Goal: Transaction & Acquisition: Purchase product/service

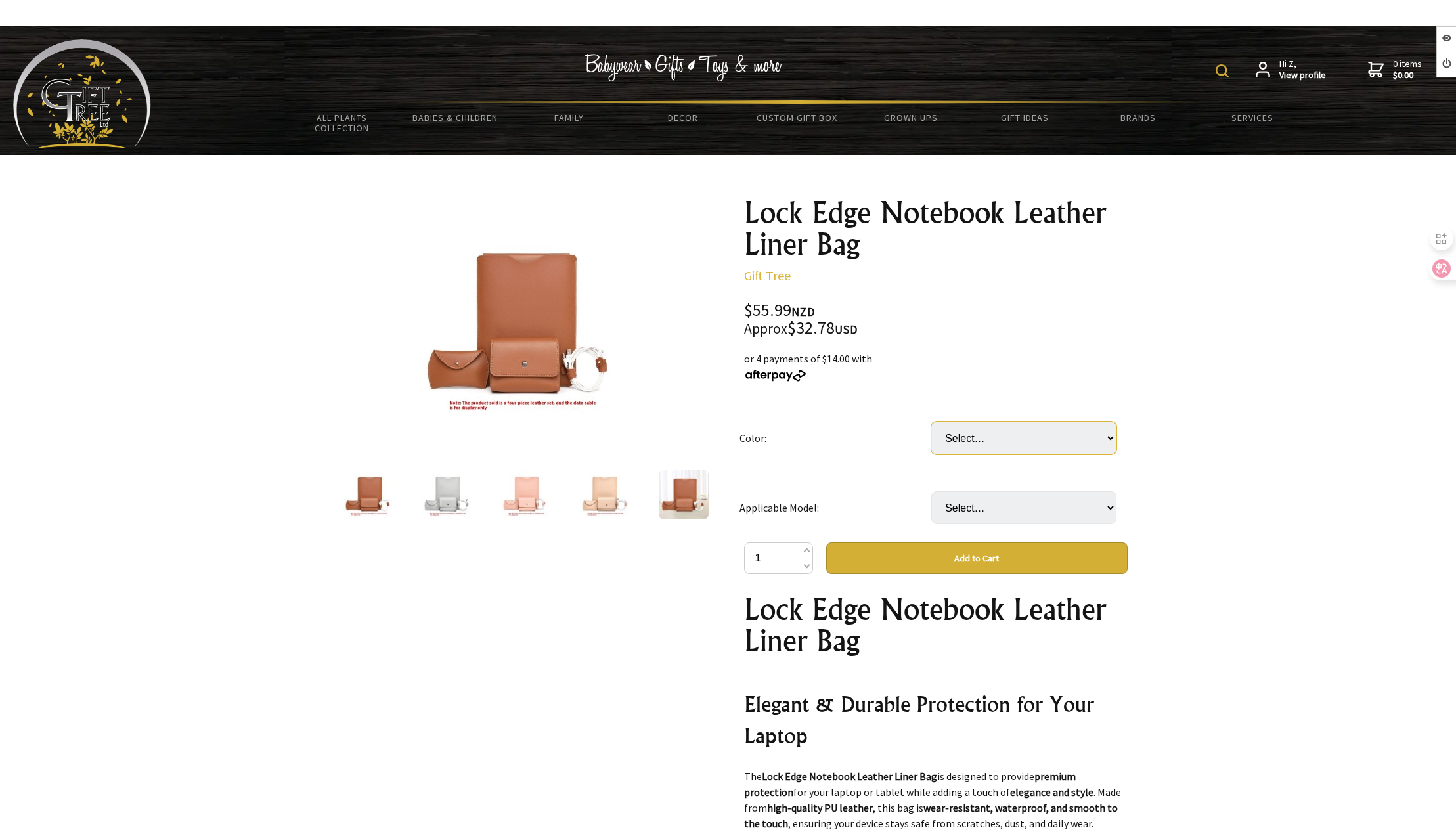
click at [966, 444] on select "Select… Apricot 4PCs Lock Edge Brown 4PCs Lock Edge Gray 4PCs Lock Edge Light P…" at bounding box center [1023, 438] width 185 height 33
select select "Brown 4PCs Lock Edge"
click at [931, 422] on select "Select… Apricot 4PCs Lock Edge Brown 4PCs Lock Edge Gray 4PCs Lock Edge Light P…" at bounding box center [1023, 438] width 185 height 33
click at [1011, 510] on select "Select… 10.5inches 11inches AIR 12inches MACBOOK 13.3inches 13inches 15.4inches…" at bounding box center [1023, 507] width 185 height 33
select select "13.3inches"
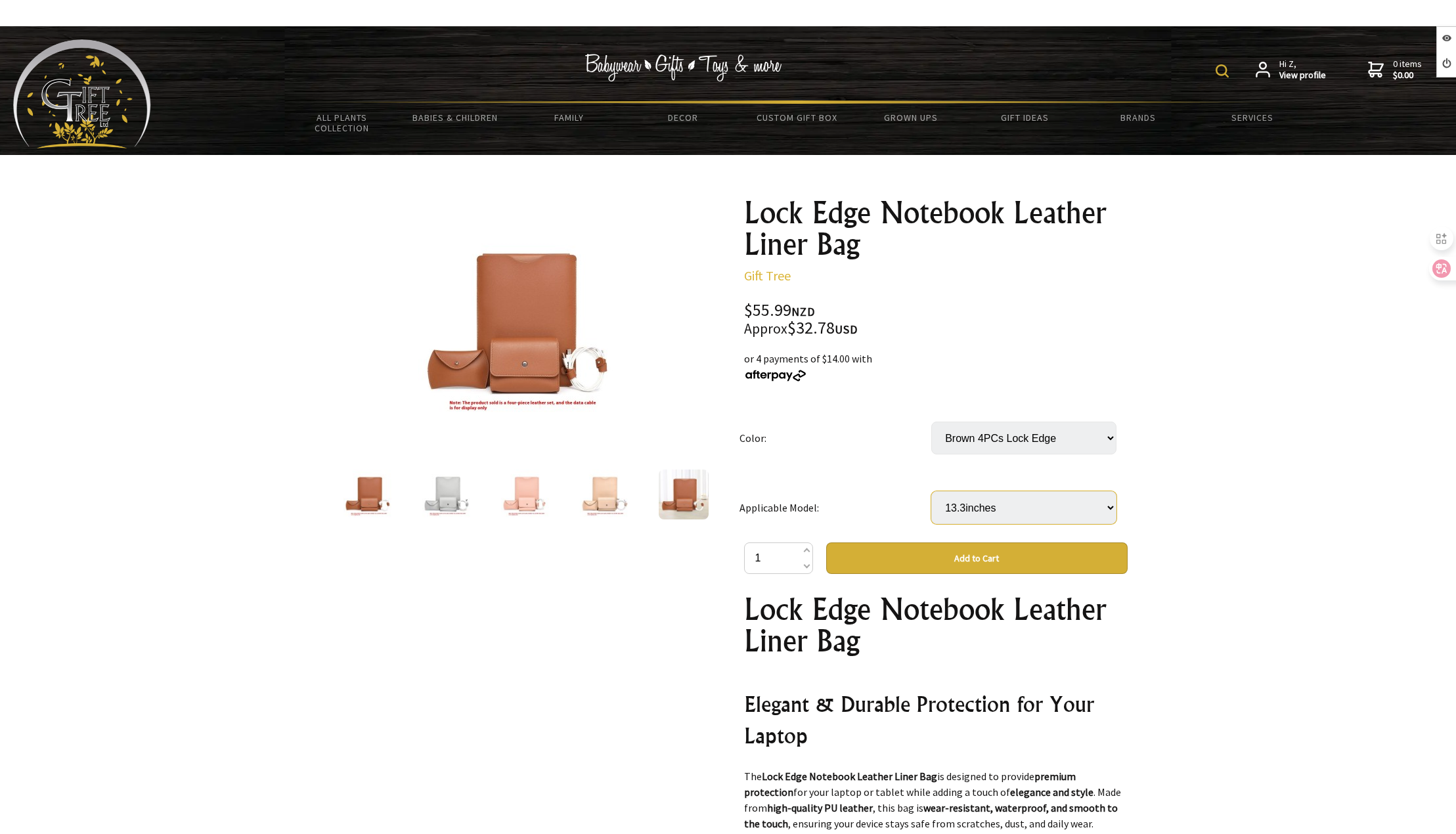
click at [931, 491] on select "Select… 10.5inches 11inches AIR 12inches MACBOOK 13.3inches 13inches 15.4inches…" at bounding box center [1023, 507] width 185 height 33
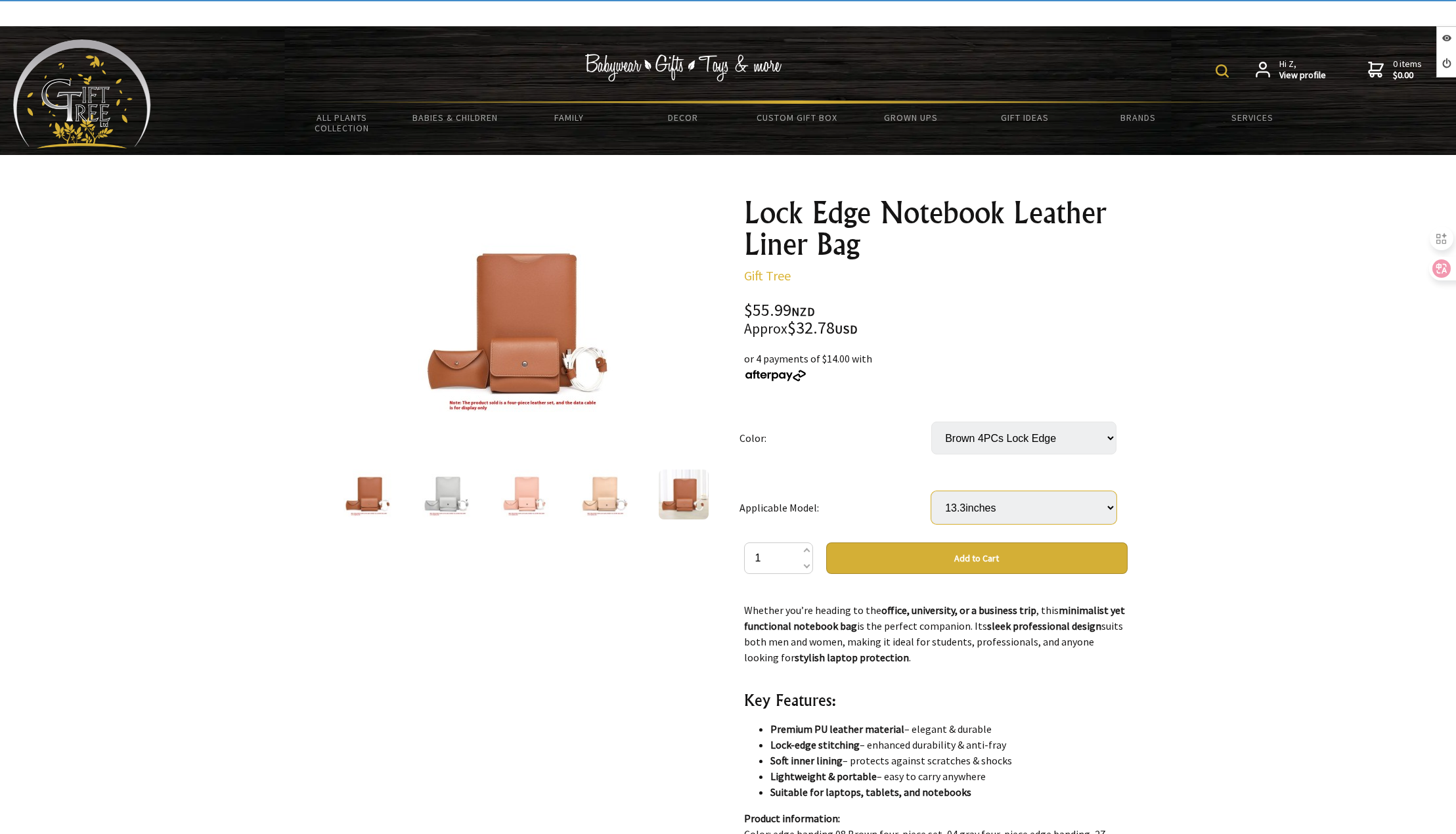
scroll to position [722, 0]
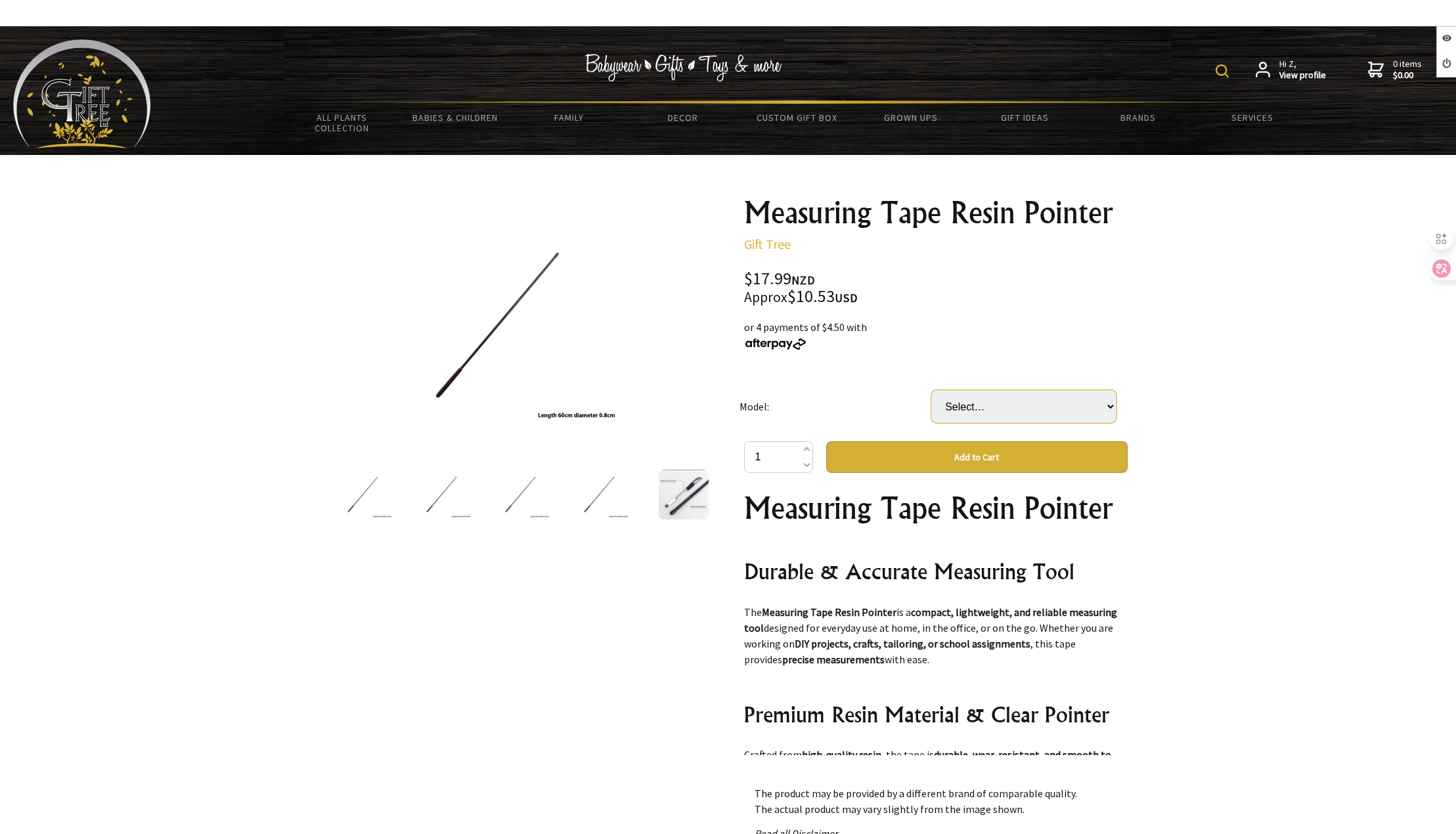
click at [985, 399] on select "Select… 1pc x 40cm 1pc x 60cm (+ $1.00) 1pc x 50cm (+ $0.50) 2 Pieces 50cm (+ $…" at bounding box center [1023, 406] width 185 height 33
select select "1pc x 50cm"
click at [931, 390] on select "Select… 1pc x 40cm 1pc x 60cm (+ $1.00) 1pc x 50cm (+ $0.50) 2 Pieces 50cm (+ $…" at bounding box center [1023, 406] width 185 height 33
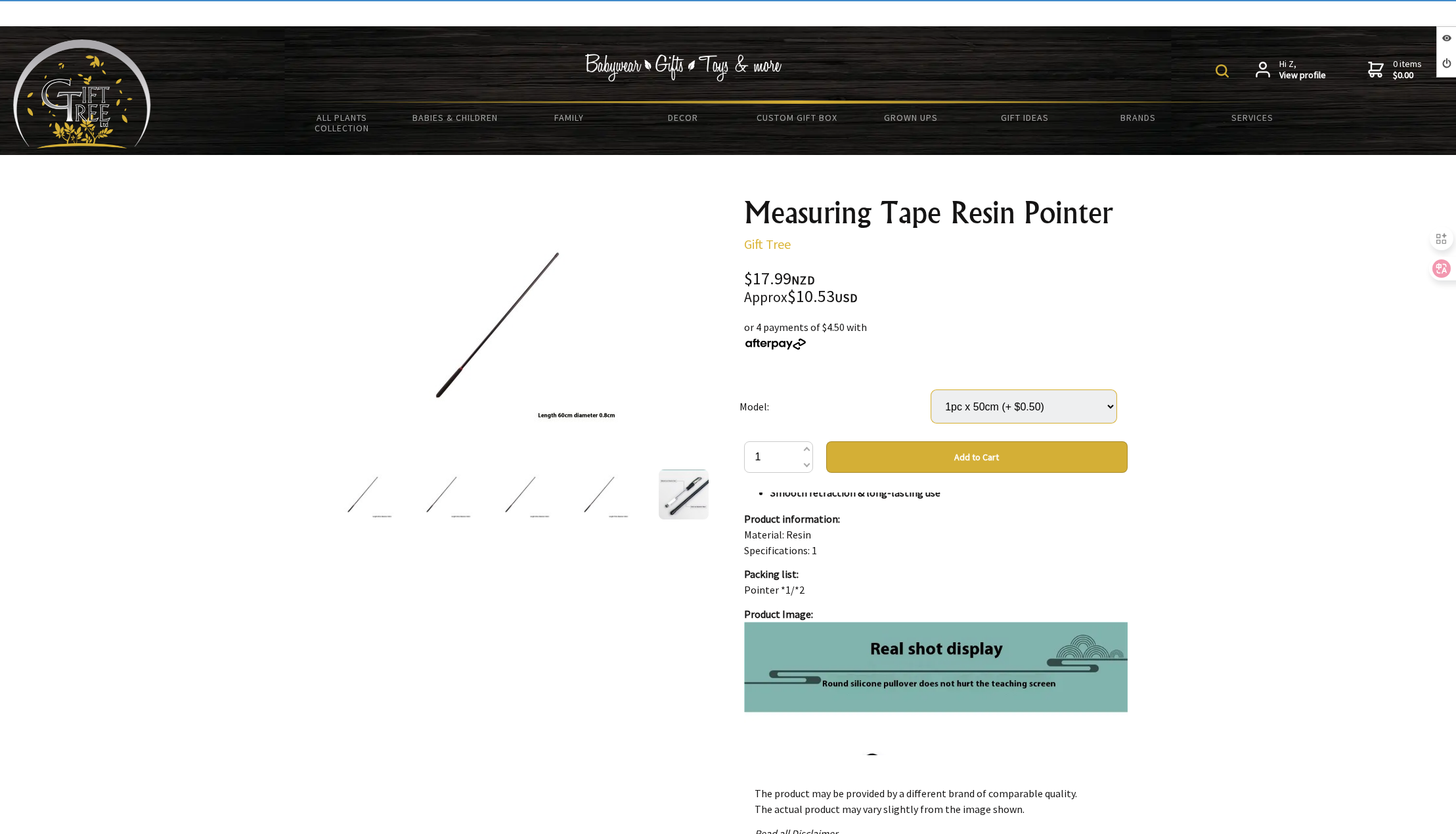
scroll to position [591, 0]
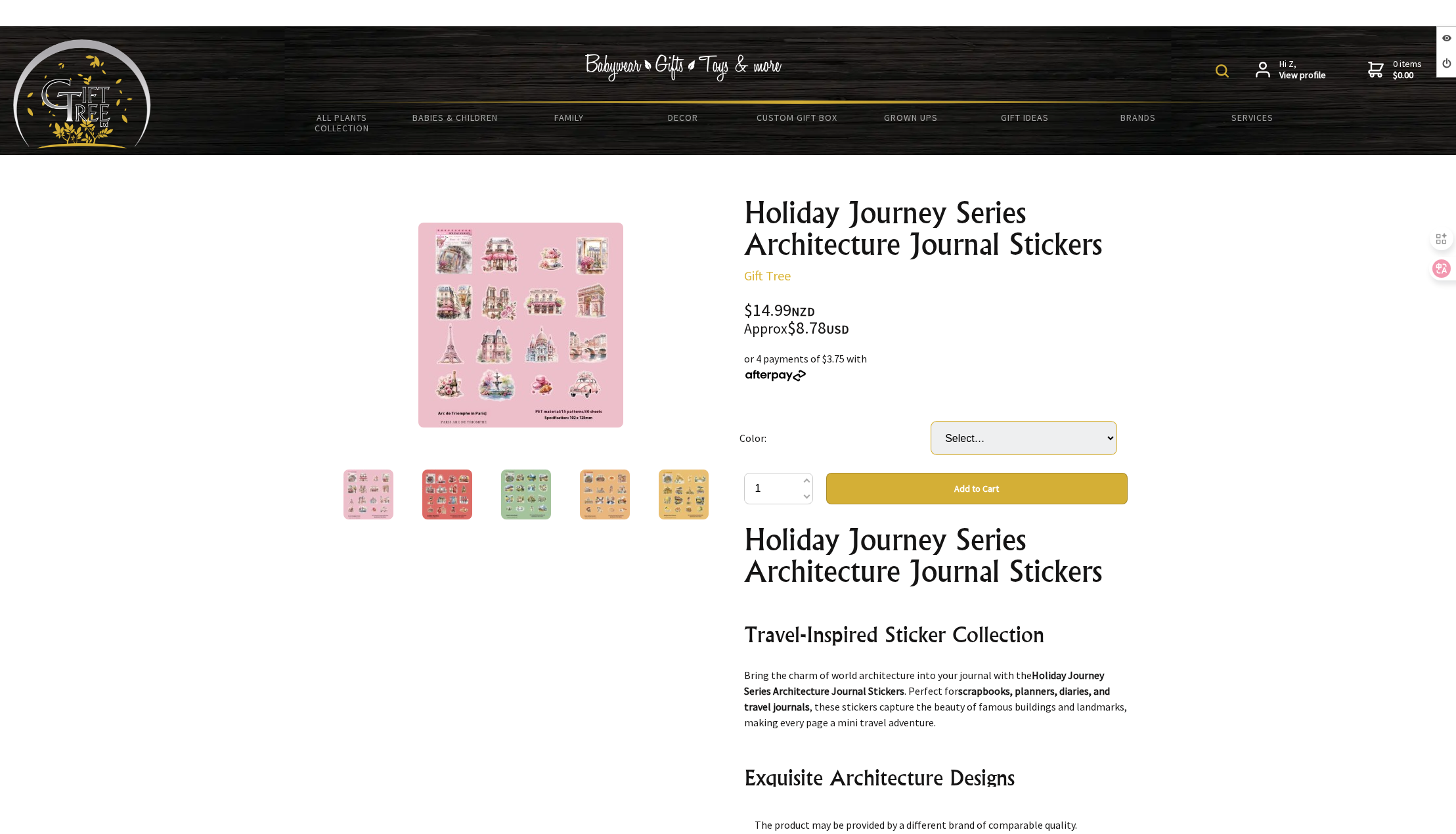
click at [981, 438] on select "Select… Bangkok Grand Palace London Big Ben Maldives Paris Arc De Triomphe Rome…" at bounding box center [1023, 438] width 185 height 33
select select "Maldives"
click at [931, 422] on select "Select… Bangkok Grand Palace London Big Ben Maldives Paris Arc De Triomphe Rome…" at bounding box center [1023, 438] width 185 height 33
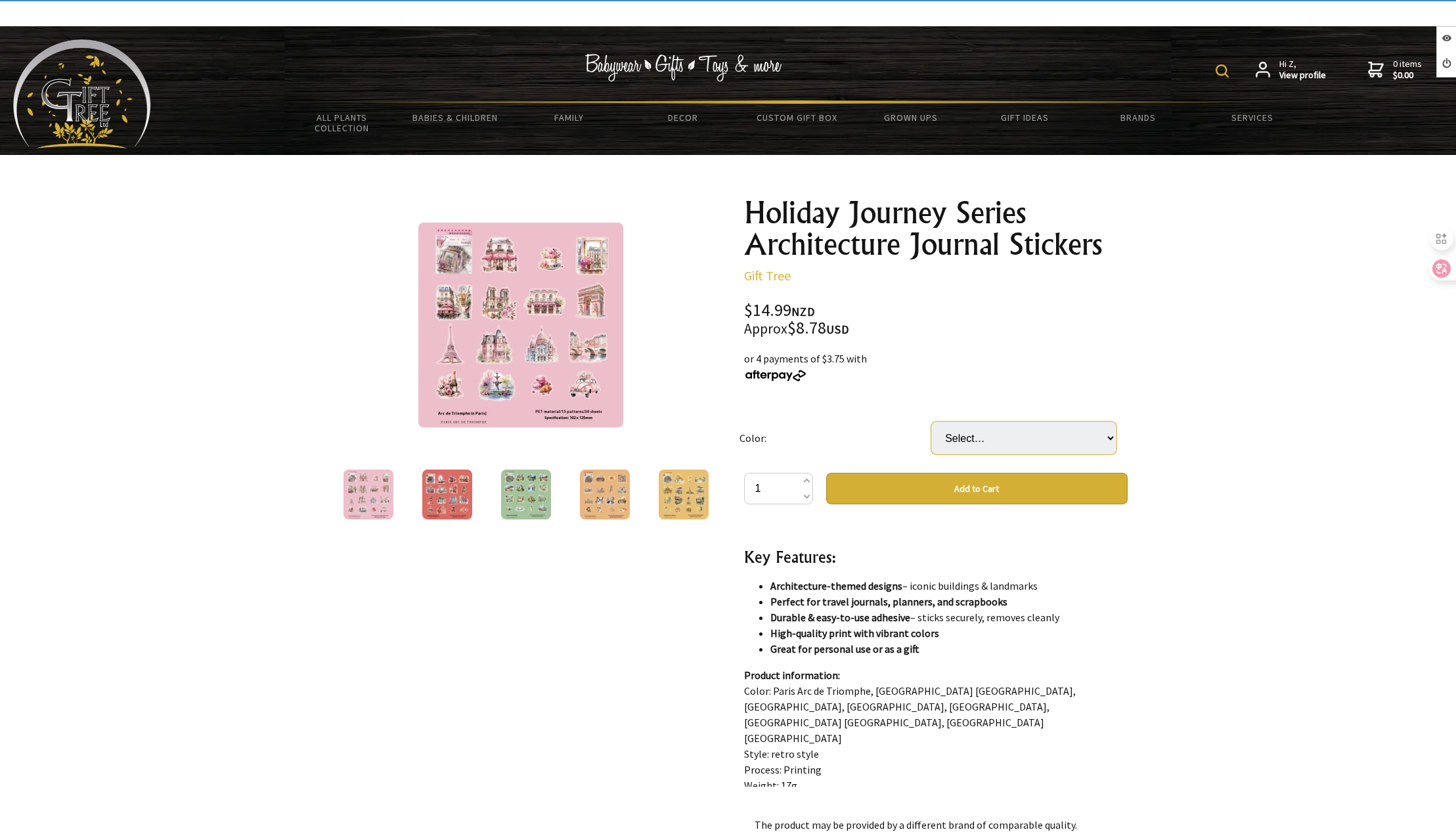
scroll to position [656, 0]
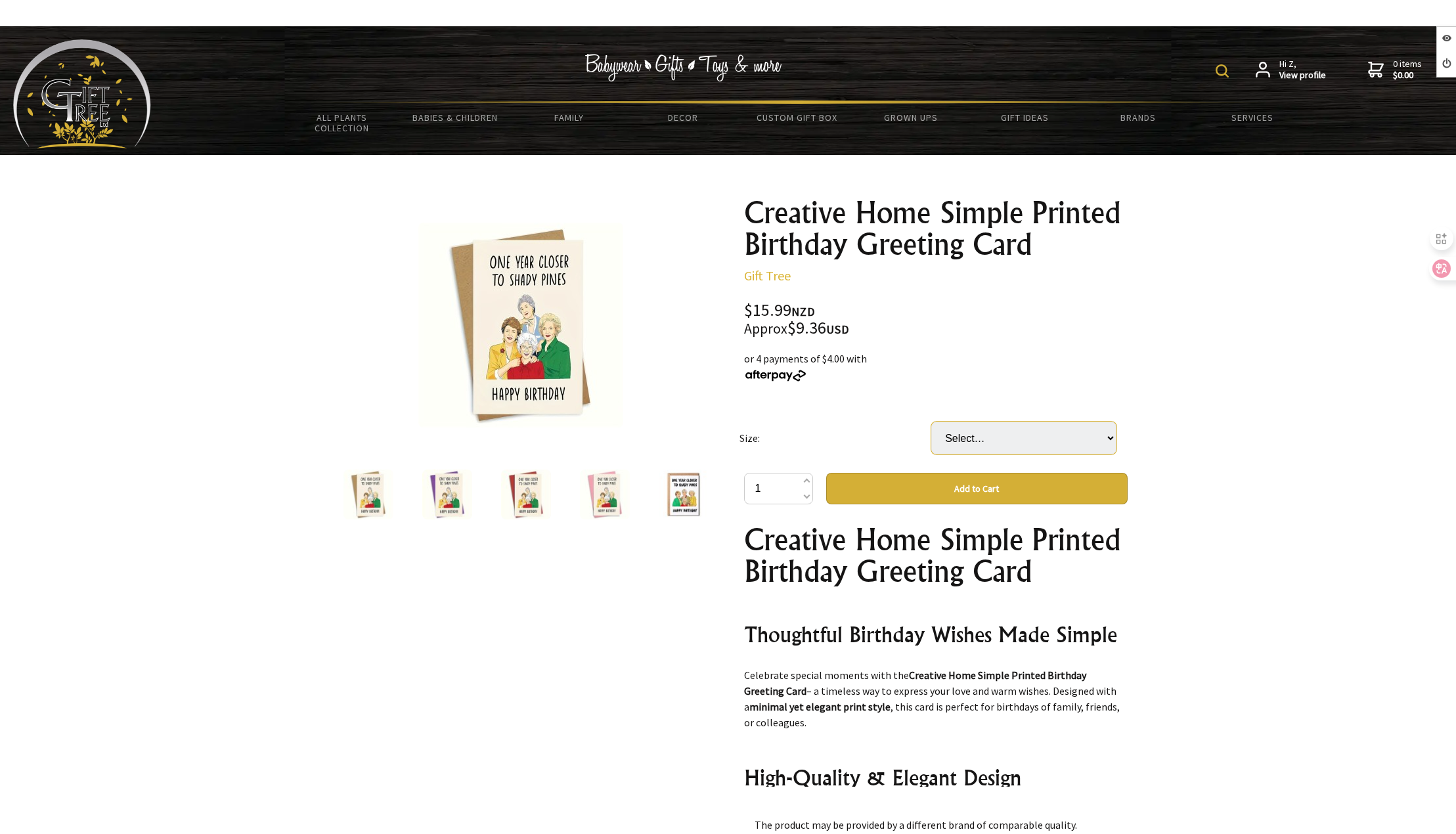
drag, startPoint x: 998, startPoint y: 440, endPoint x: 998, endPoint y: 454, distance: 14.0
click at [998, 439] on select "Select… B Kraft Paper C Kraft Paper Kraft Paper Pink Purple Red Red Balloon Yel…" at bounding box center [1023, 438] width 185 height 33
select select "C Kraft Paper"
click at [931, 422] on select "Select… B Kraft Paper C Kraft Paper Kraft Paper Pink Purple Red Red Balloon Yel…" at bounding box center [1023, 438] width 185 height 33
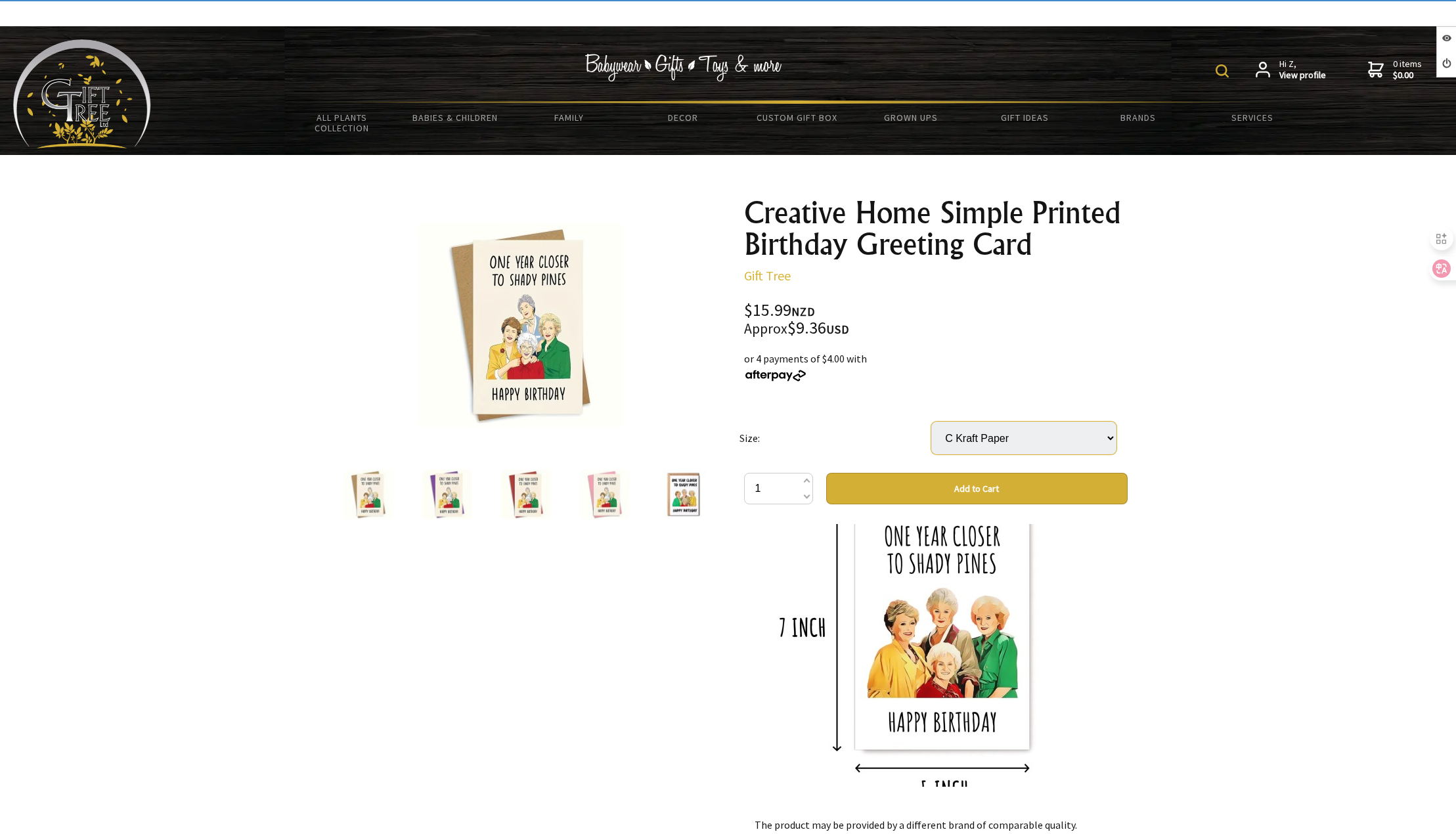
scroll to position [919, 0]
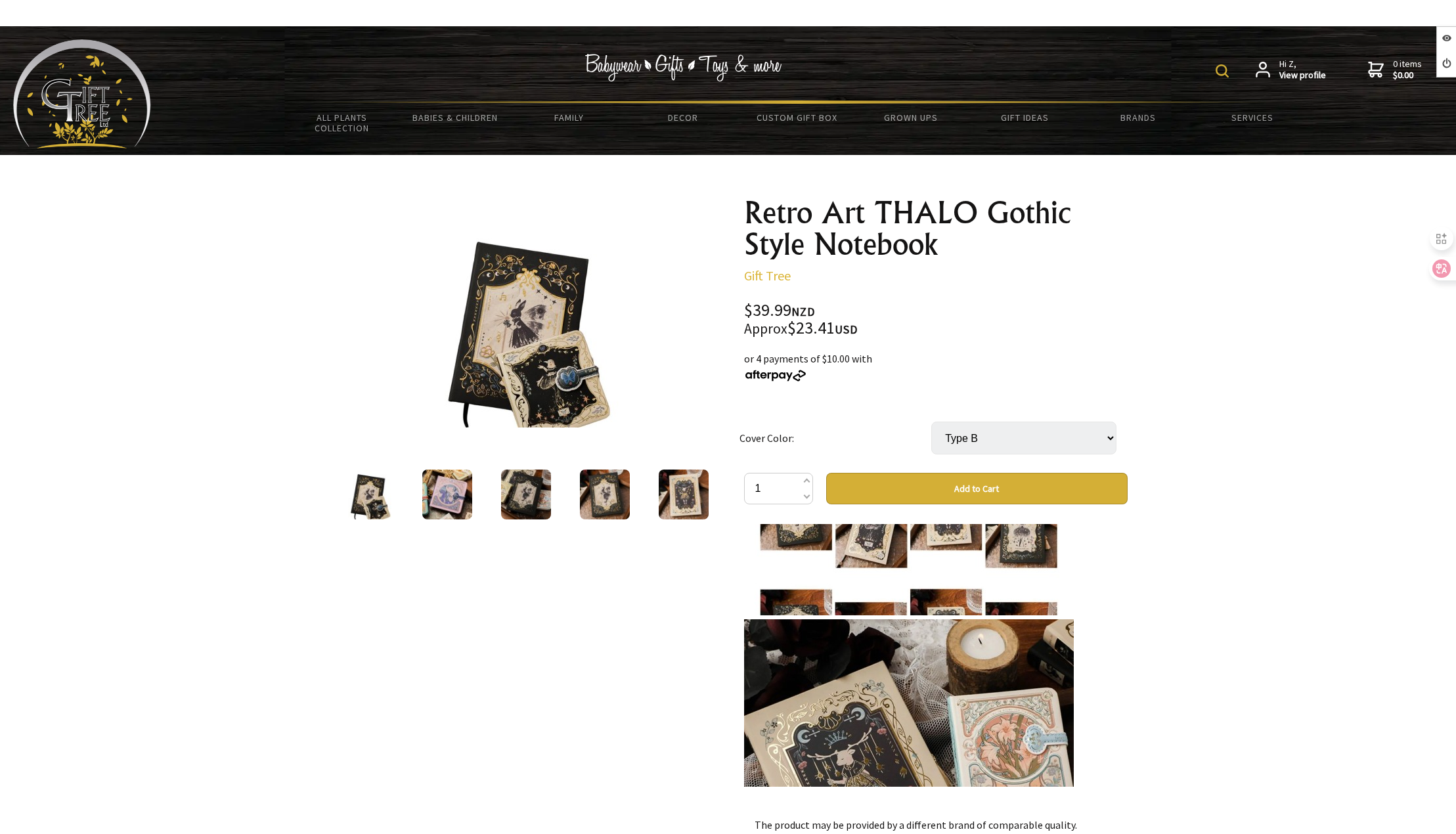
scroll to position [1247, 0]
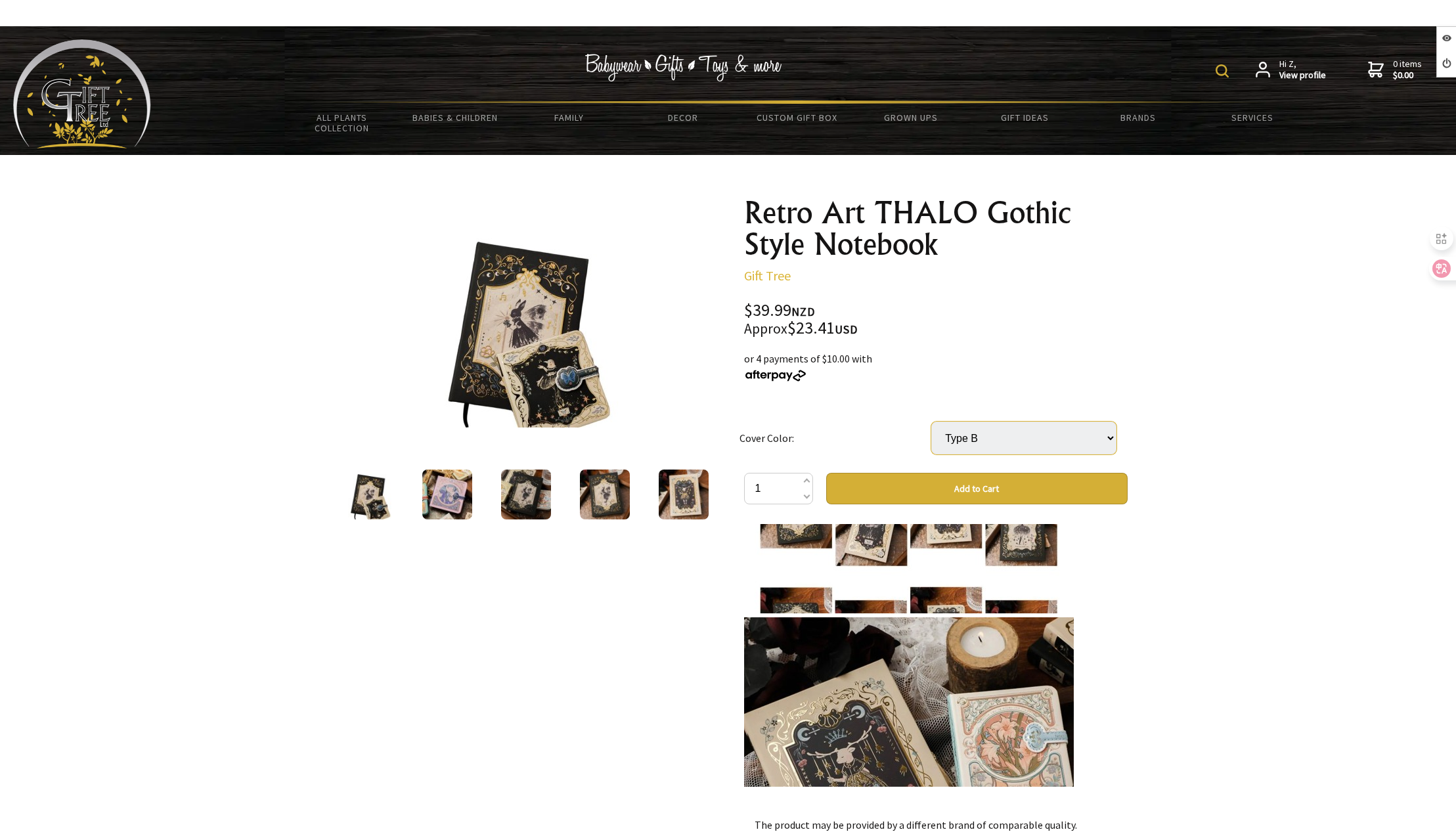
click at [984, 435] on select "Select… Type A Type B Type D" at bounding box center [1023, 438] width 185 height 33
click at [931, 422] on select "Select… Type A Type B Type D" at bounding box center [1023, 438] width 185 height 33
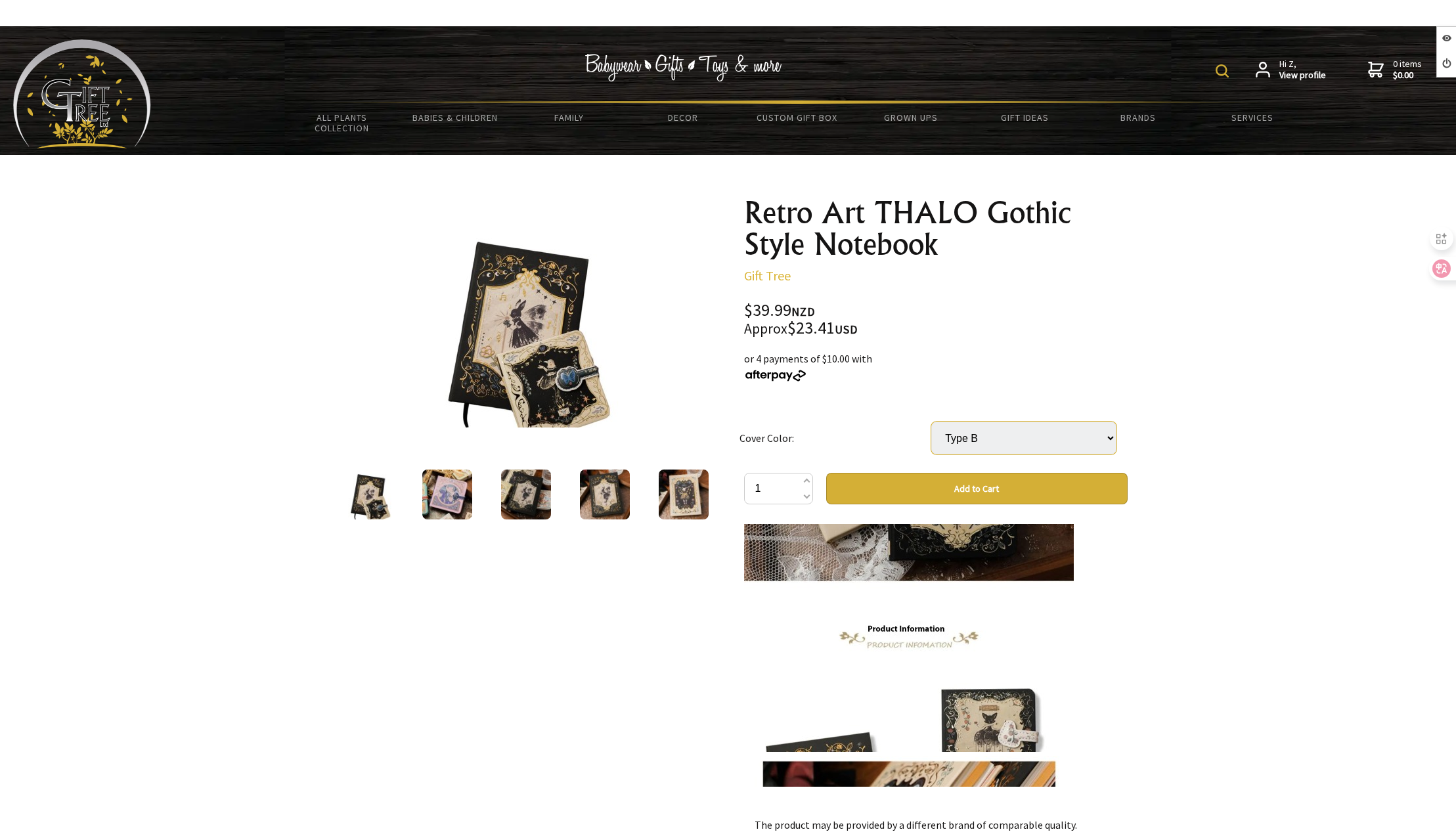
scroll to position [1642, 0]
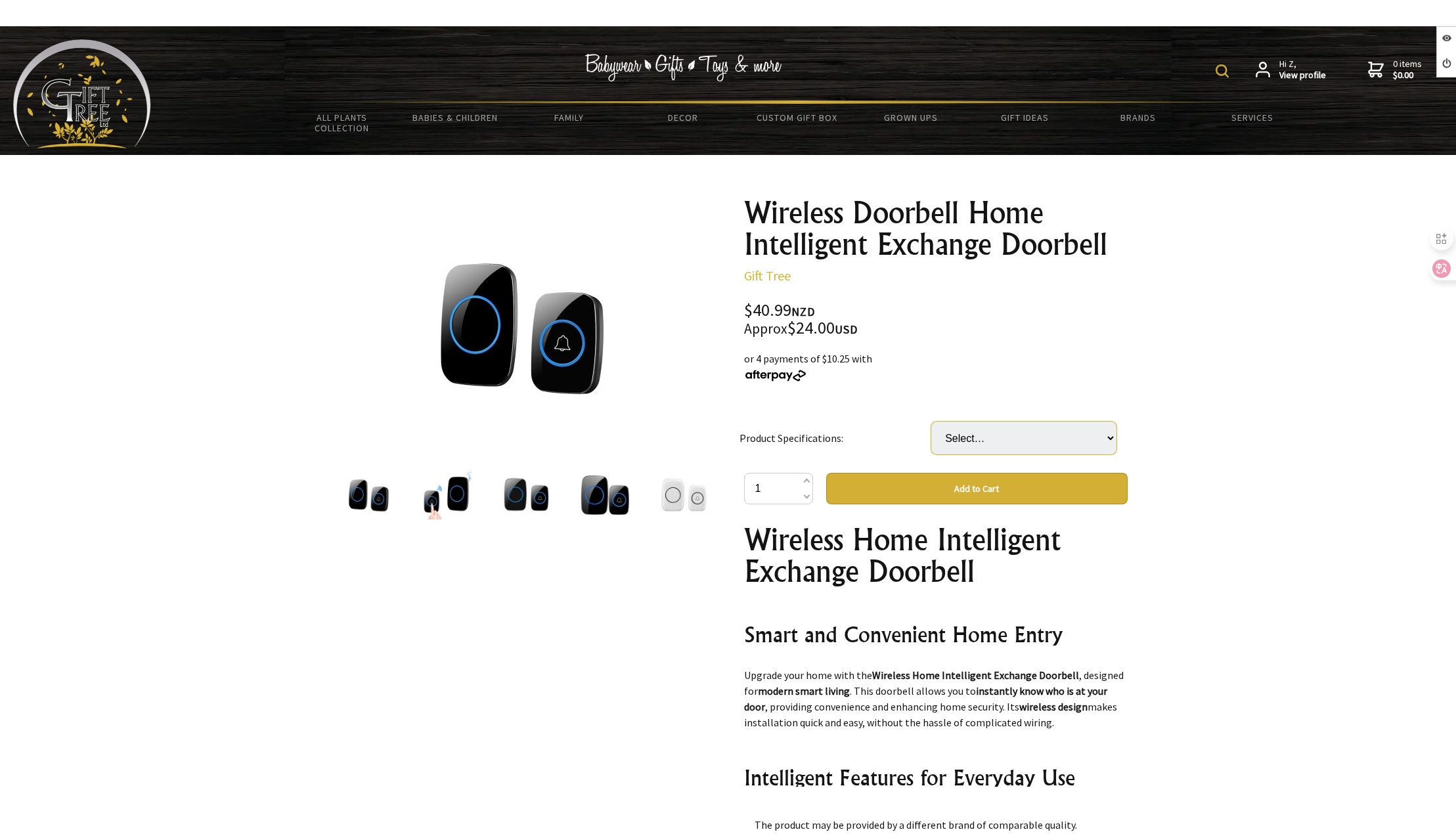
click at [1057, 445] on select "Select… Black American Standard Black Australian Regulations Black British Stan…" at bounding box center [1023, 438] width 185 height 33
select select "Black Australian Regulations"
click at [931, 422] on select "Select… Black American Standard Black Australian Regulations Black British Stan…" at bounding box center [1023, 438] width 185 height 33
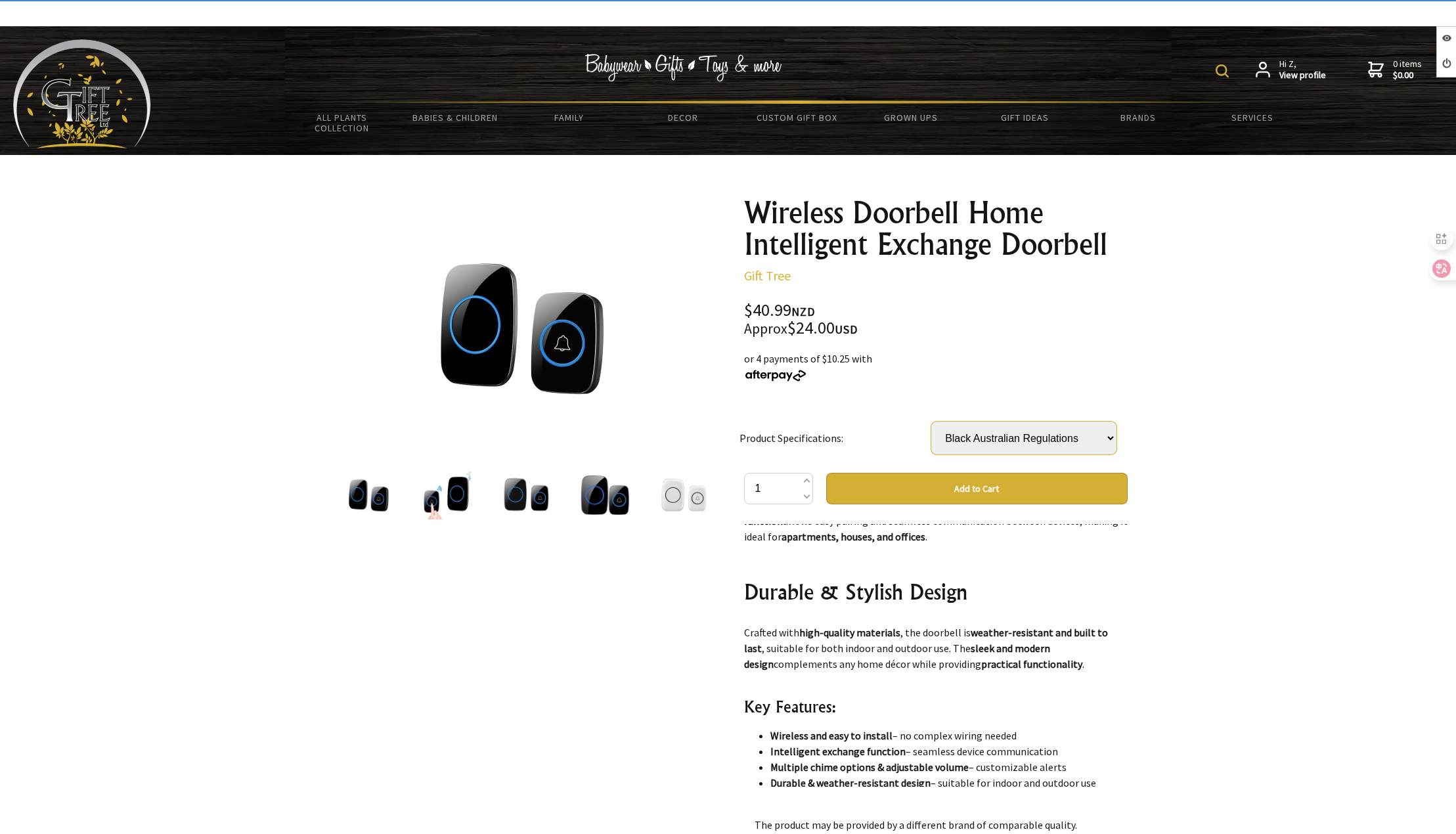
scroll to position [656, 0]
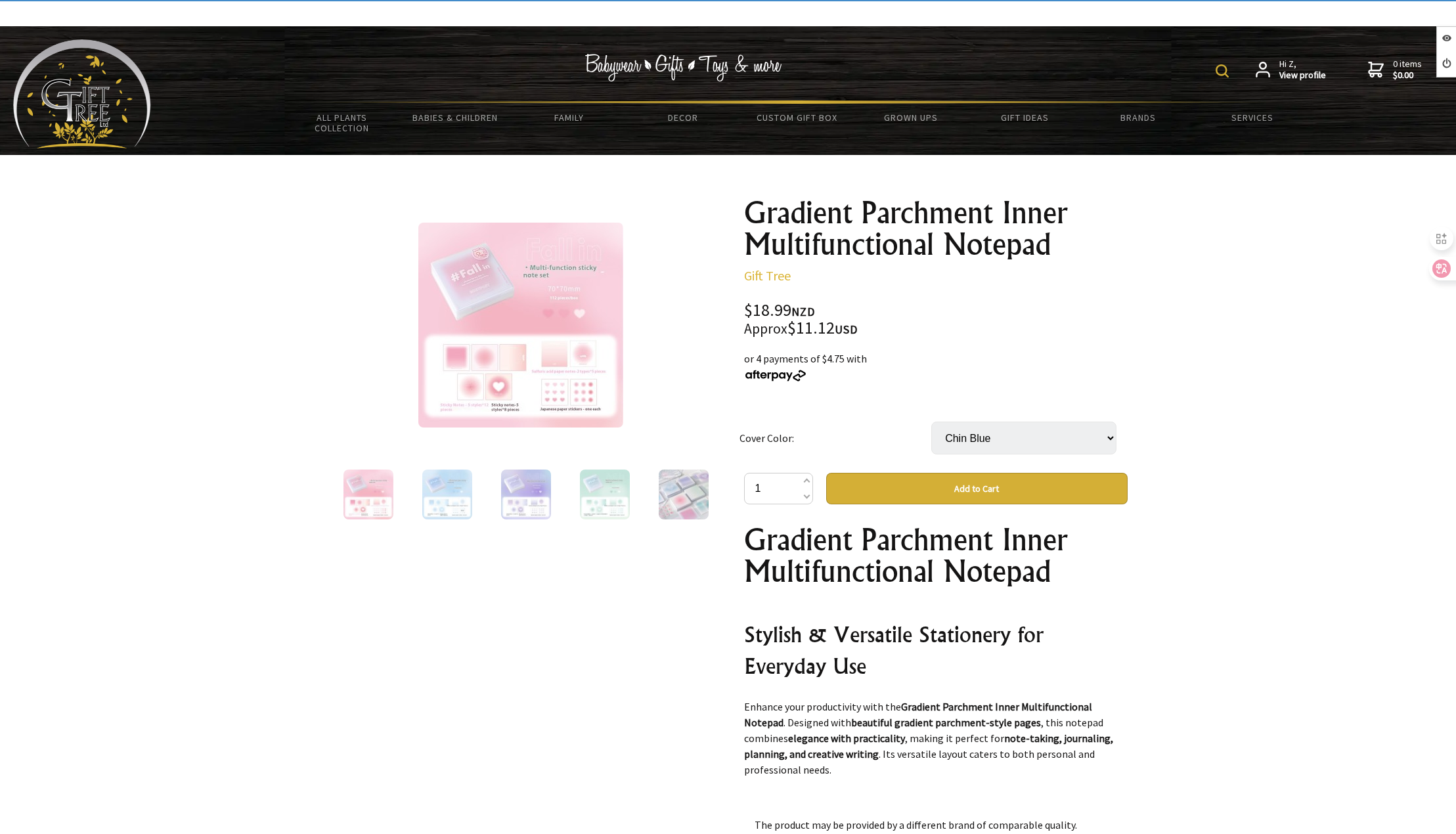
select select "Chin Blue"
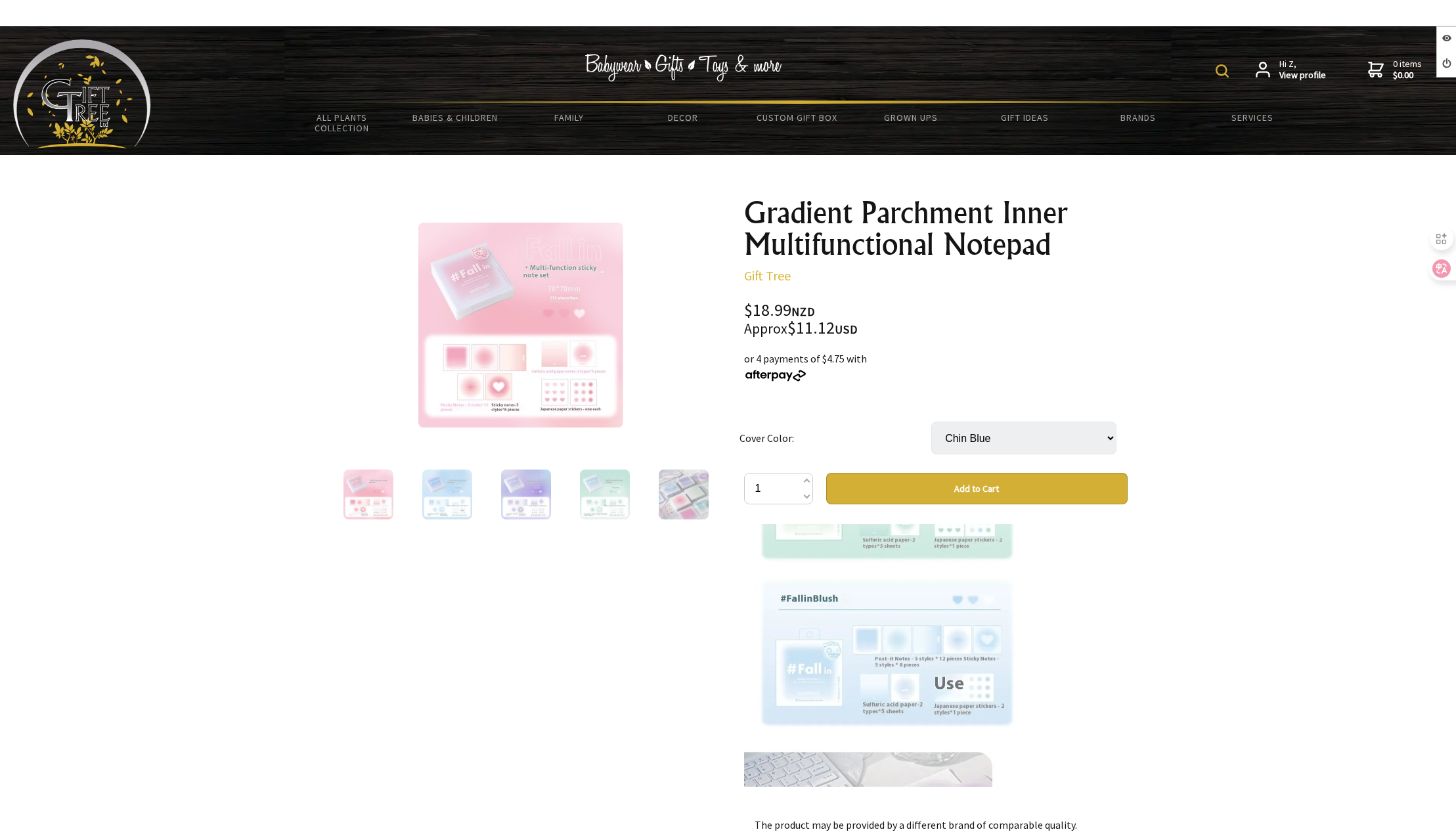
scroll to position [1904, 0]
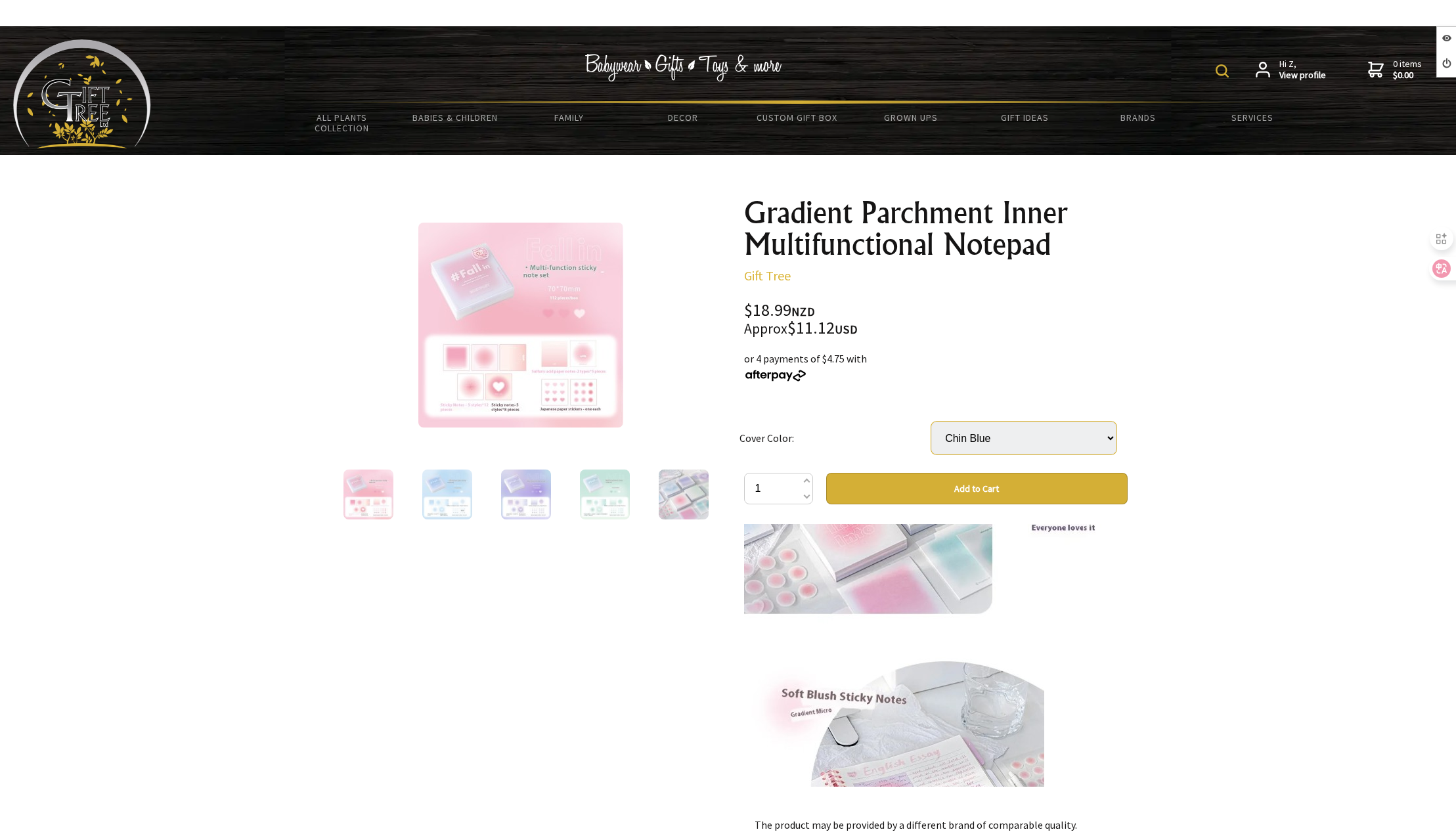
click at [1008, 435] on select "Select… Blush Chin Blue [PERSON_NAME] [PERSON_NAME] Purple" at bounding box center [1023, 438] width 185 height 33
select select "[PERSON_NAME]"
click at [931, 422] on select "Select… Blush Chin Blue [PERSON_NAME] [PERSON_NAME] Purple" at bounding box center [1023, 438] width 185 height 33
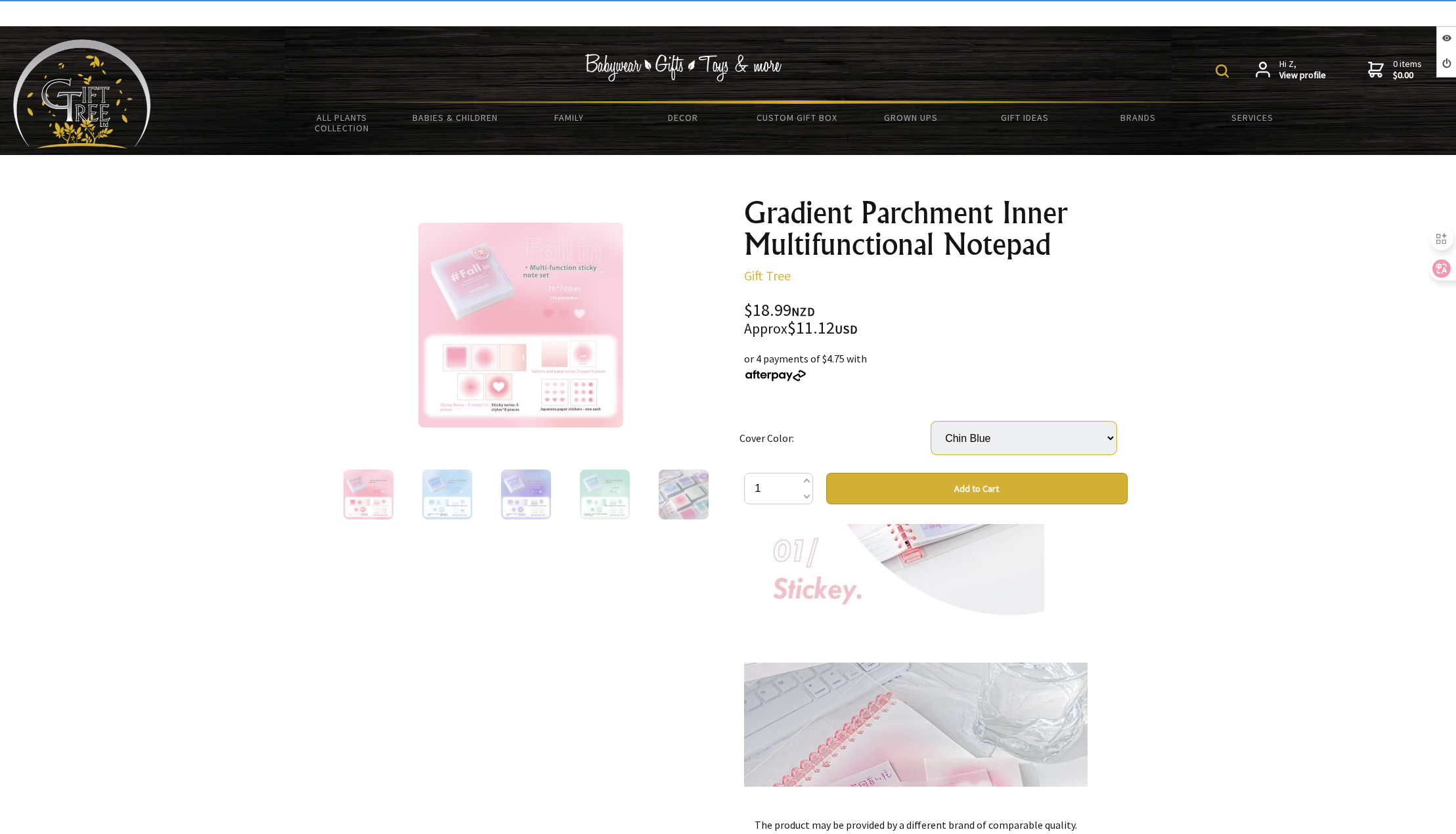
scroll to position [2298, 0]
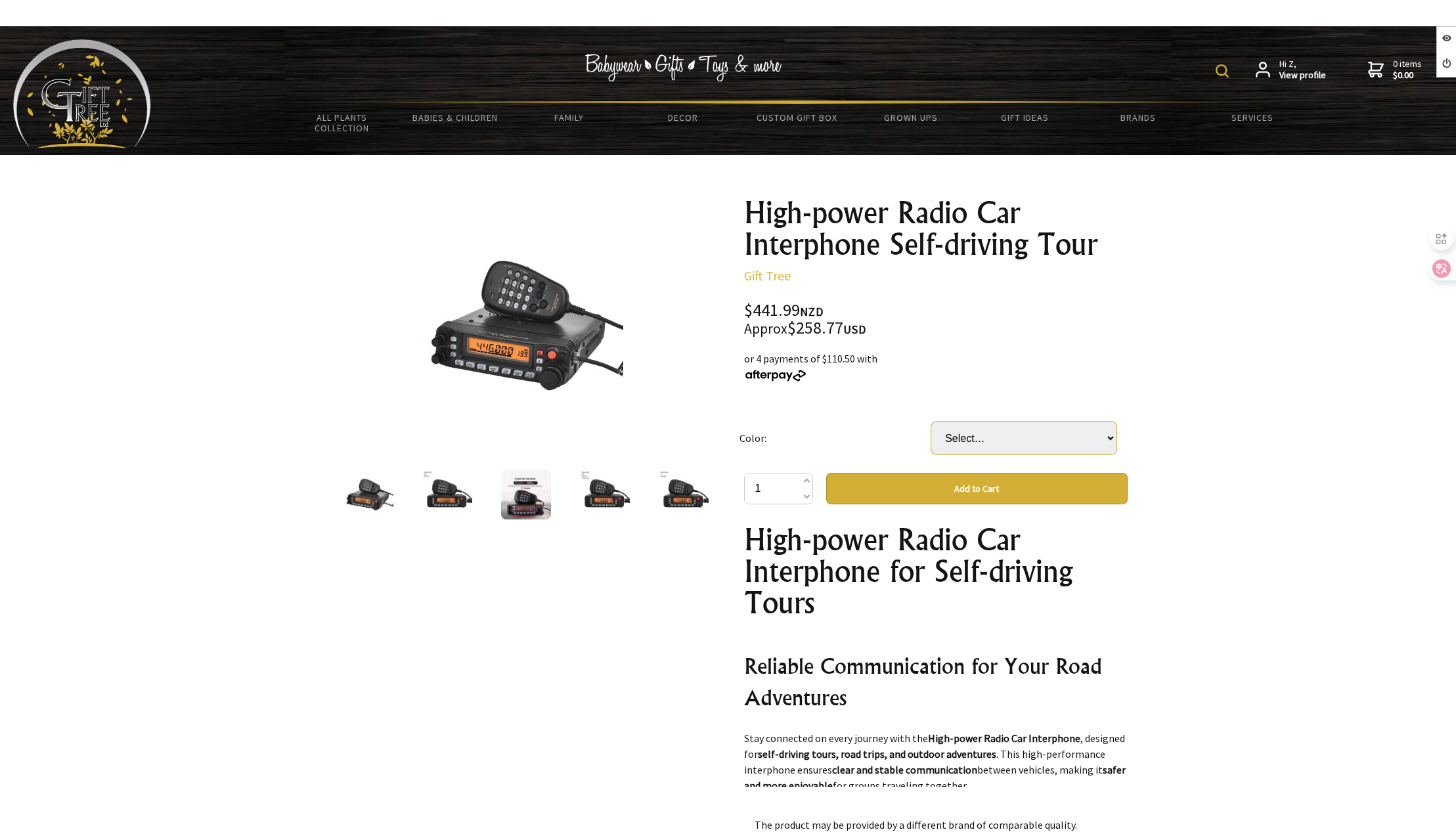
drag, startPoint x: 1052, startPoint y: 444, endPoint x: 1060, endPoint y: 449, distance: 9.4
click at [1054, 444] on select "Select… Standard Standard 3 Feeder (+ $69.00) Standard 1.5 Teflon (+ $114.00) S…" at bounding box center [1023, 438] width 185 height 33
select select "Standard 1.5 Teflon"
click at [931, 422] on select "Select… Standard Standard 3 Feeder (+ $69.00) Standard 1.5 Teflon (+ $114.00) S…" at bounding box center [1023, 438] width 185 height 33
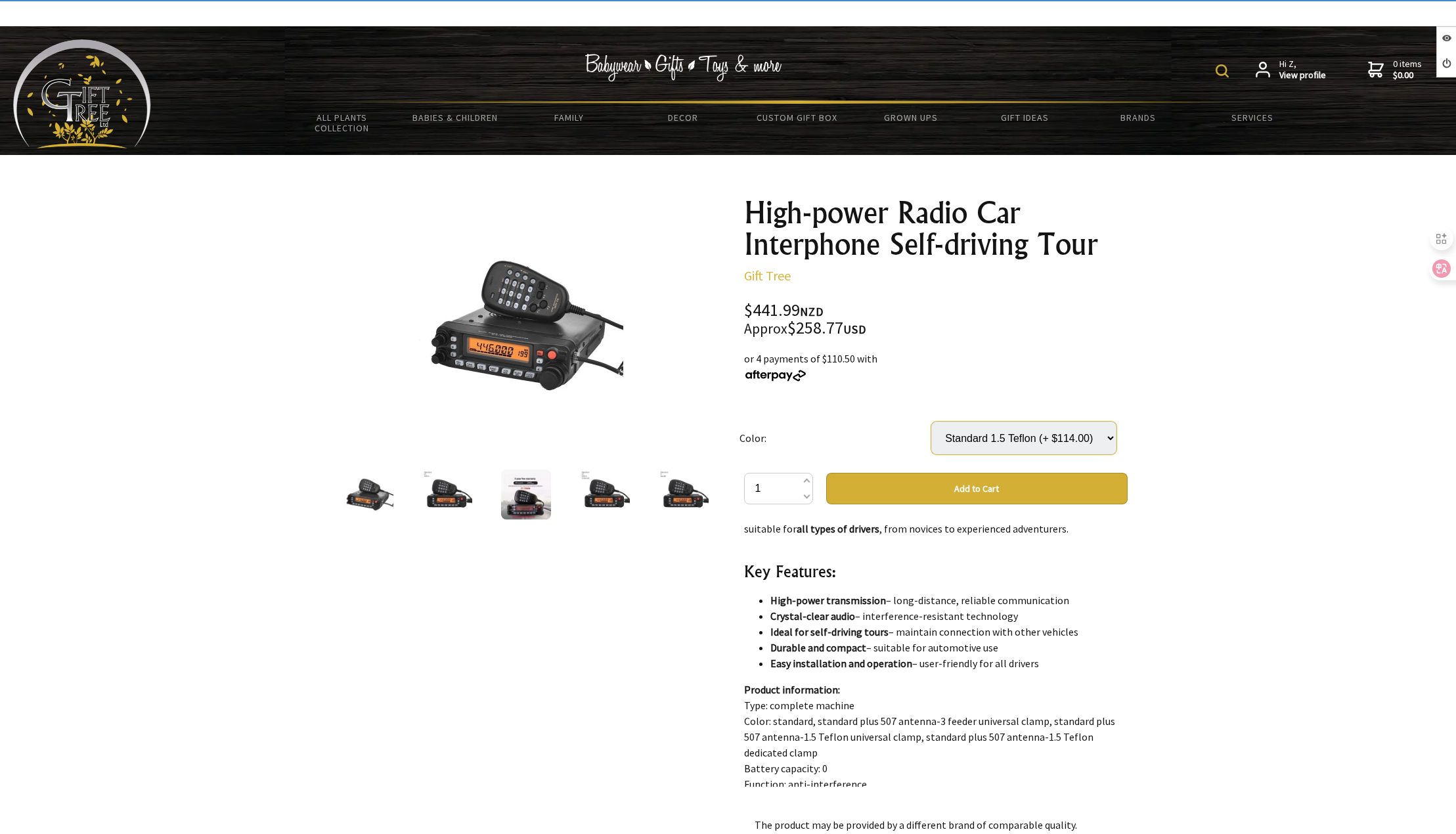
scroll to position [788, 0]
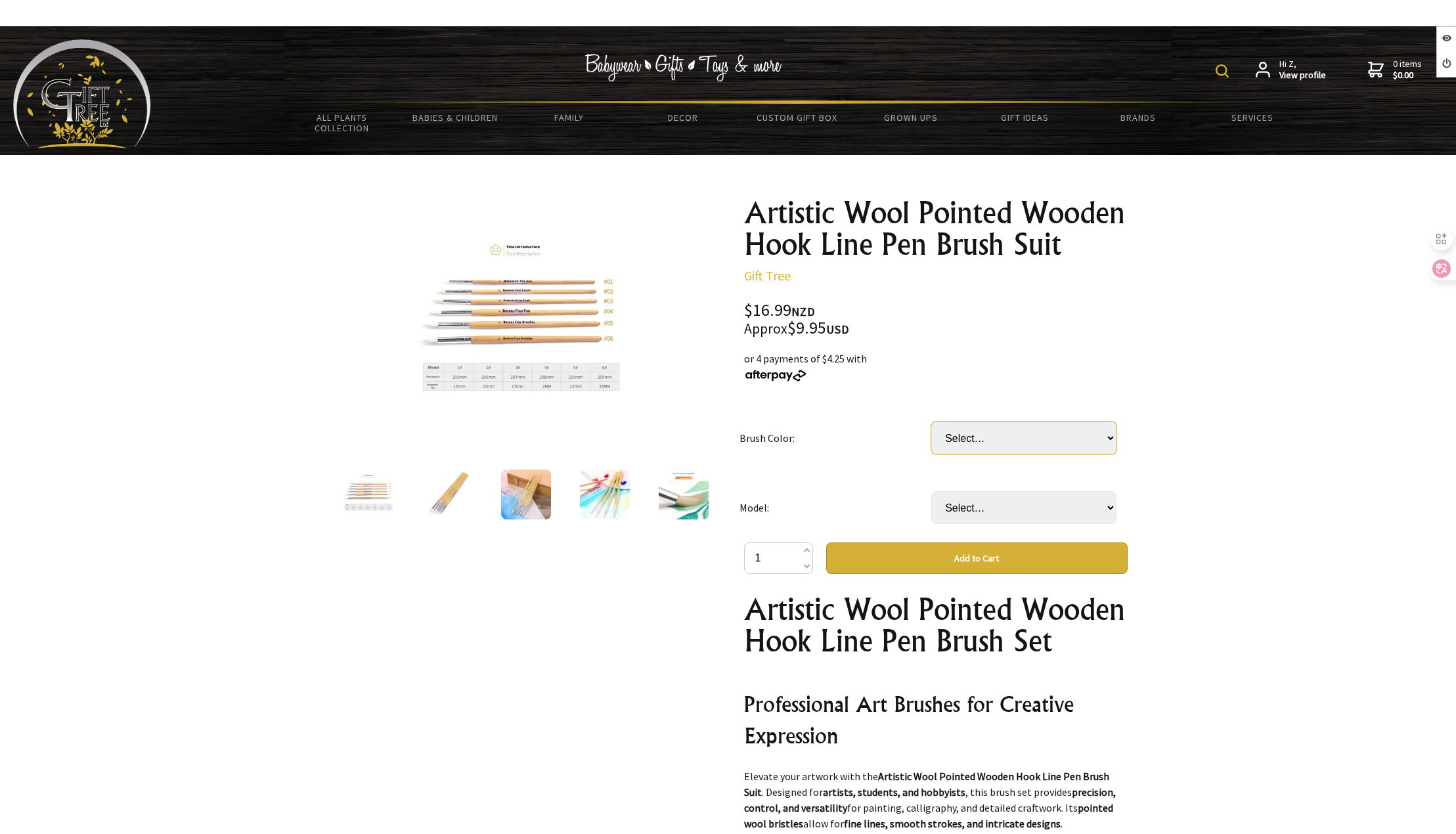
drag, startPoint x: 999, startPoint y: 446, endPoint x: 997, endPoint y: 454, distance: 8.2
click at [999, 446] on select "Select… Conventional" at bounding box center [1023, 438] width 185 height 33
select select "Conventional"
click at [931, 422] on select "Select… Conventional" at bounding box center [1023, 438] width 185 height 33
click at [974, 511] on select "Select… 6 Pieces Suit" at bounding box center [1023, 507] width 185 height 33
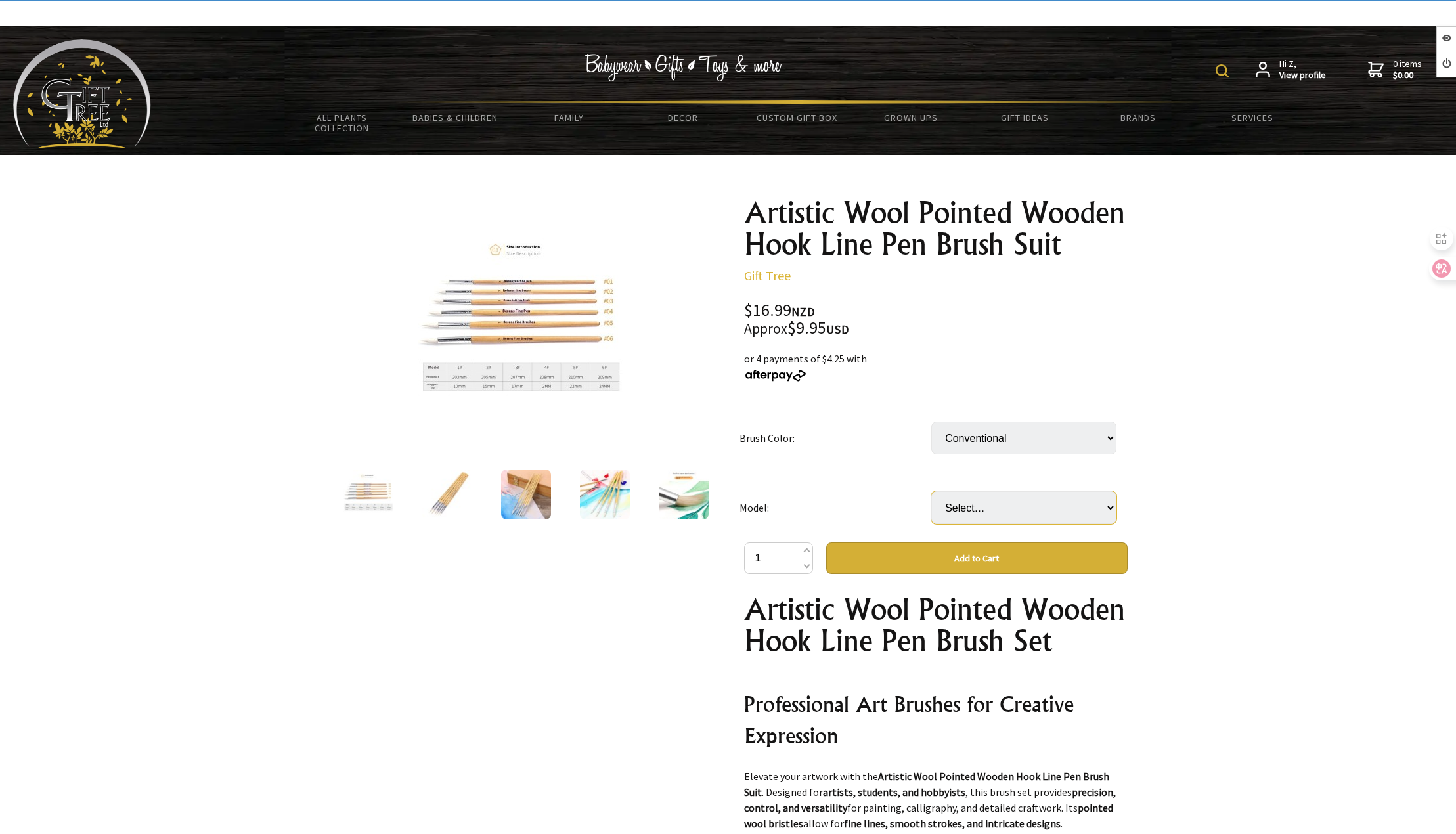
select select "6 Pieces Suit"
click at [931, 491] on select "Select… 6 Pieces Suit" at bounding box center [1023, 507] width 185 height 33
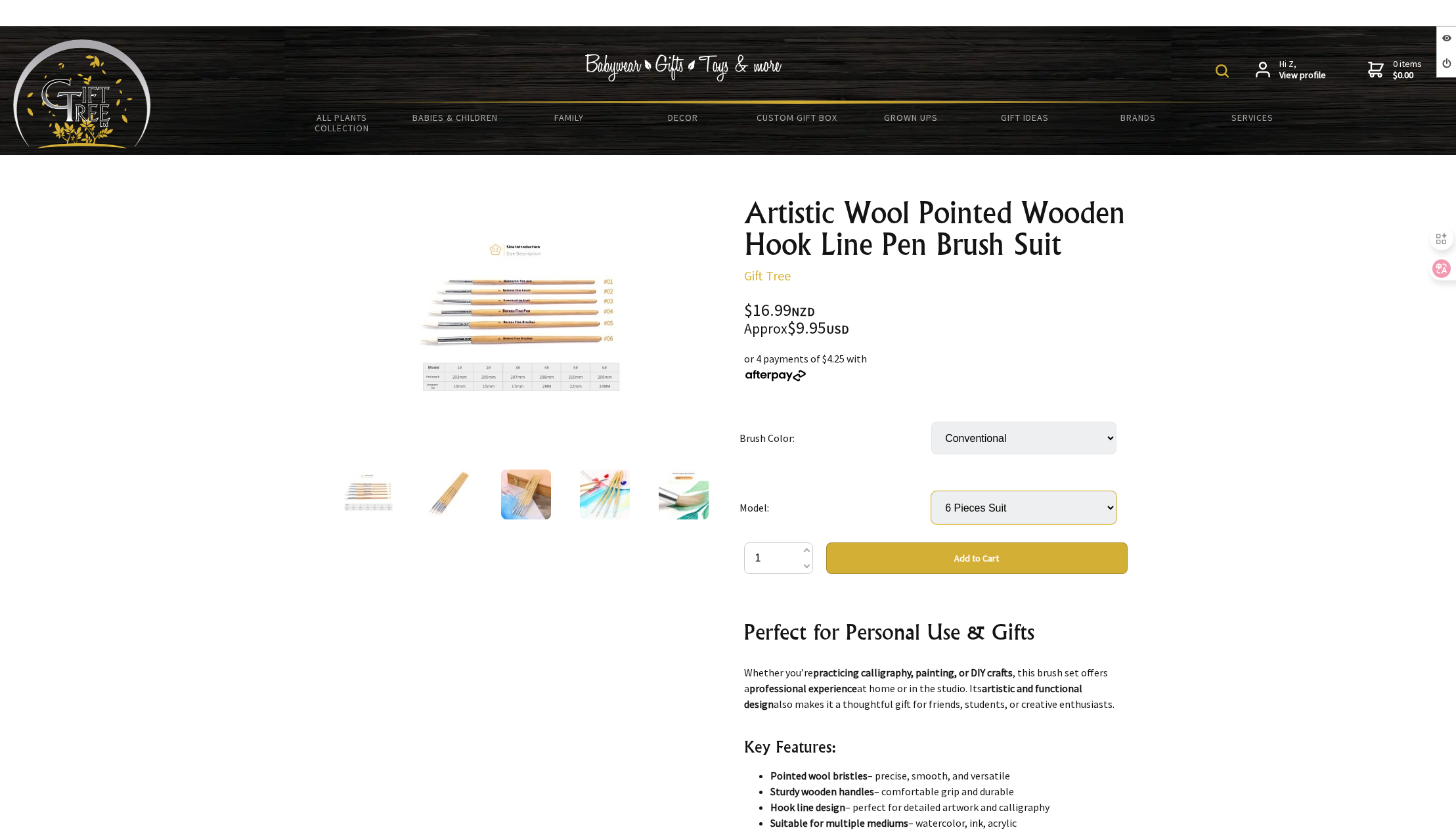
scroll to position [394, 0]
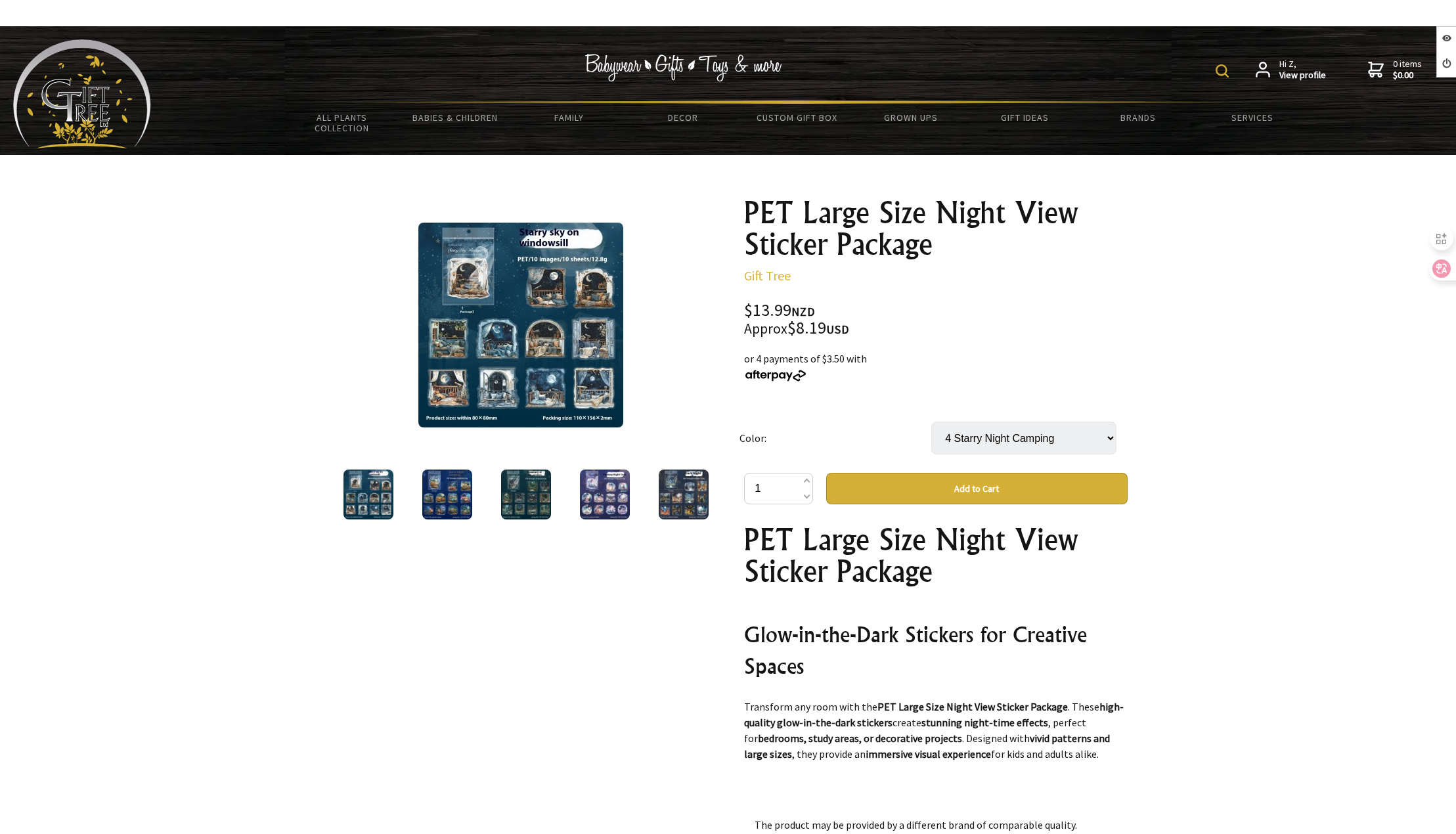
select select "4 Starry Night Camping"
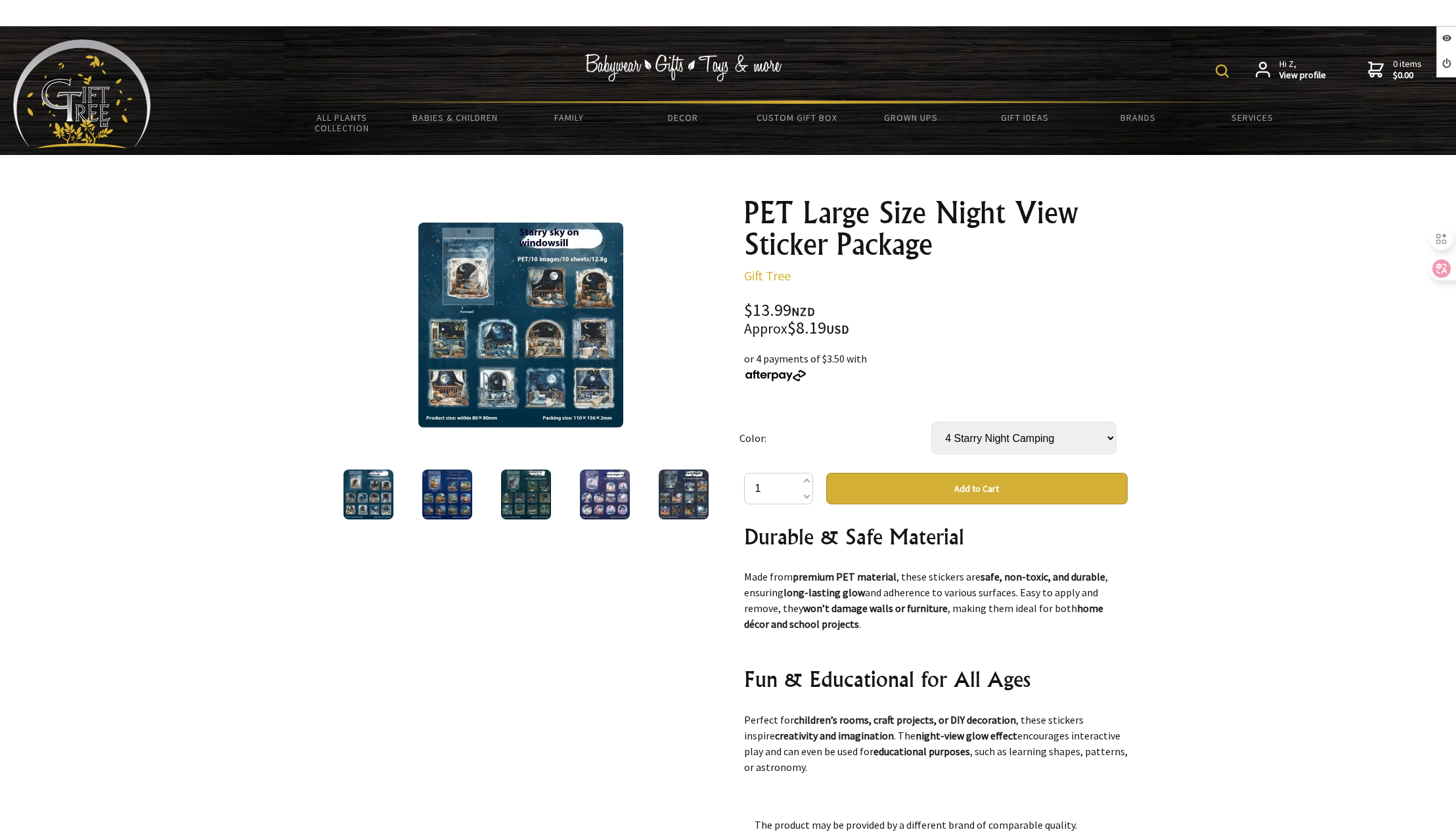
scroll to position [328, 0]
